Goal: Information Seeking & Learning: Learn about a topic

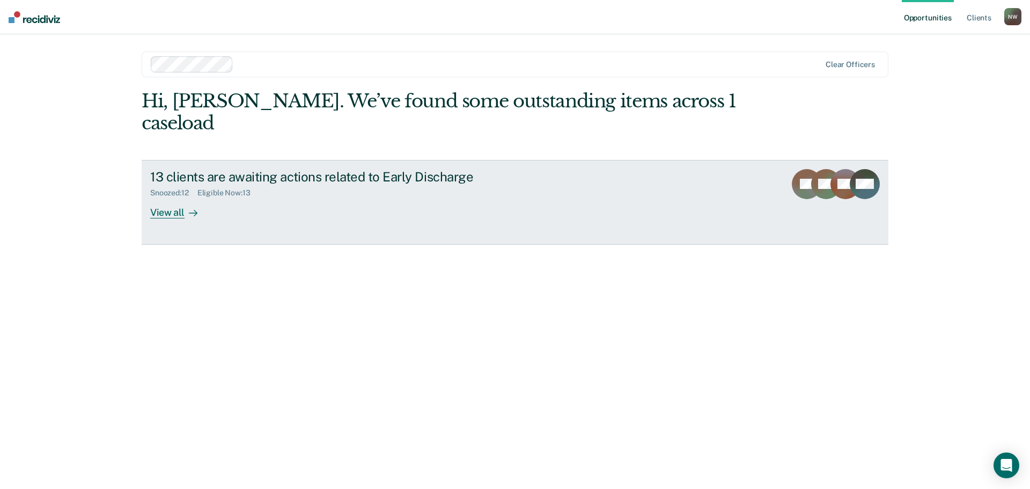
click at [169, 198] on div "View all" at bounding box center [180, 208] width 60 height 21
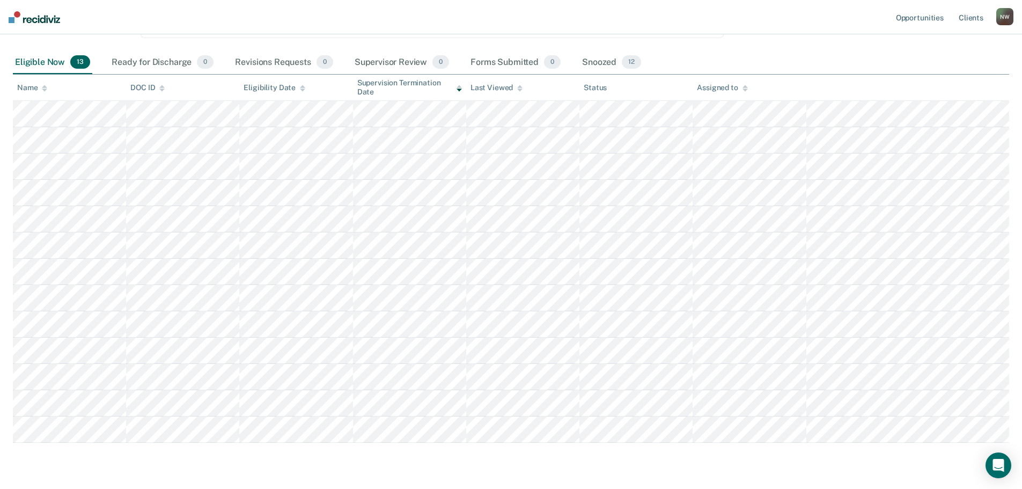
scroll to position [107, 0]
